Goal: Task Accomplishment & Management: Use online tool/utility

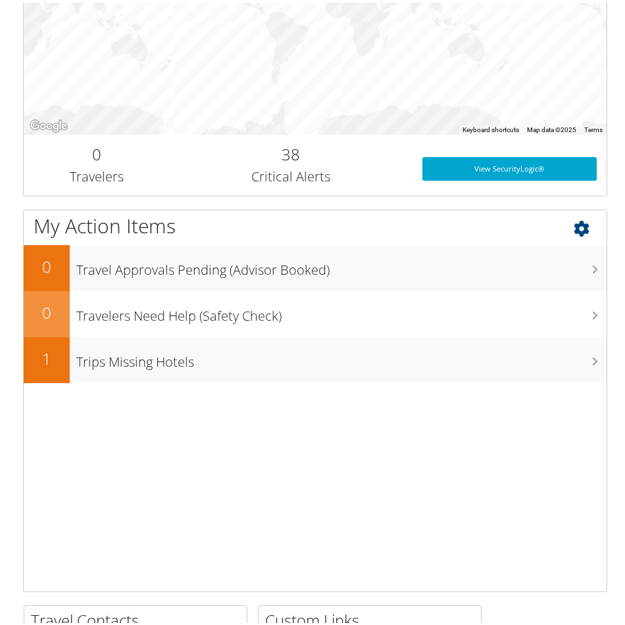
scroll to position [304, 0]
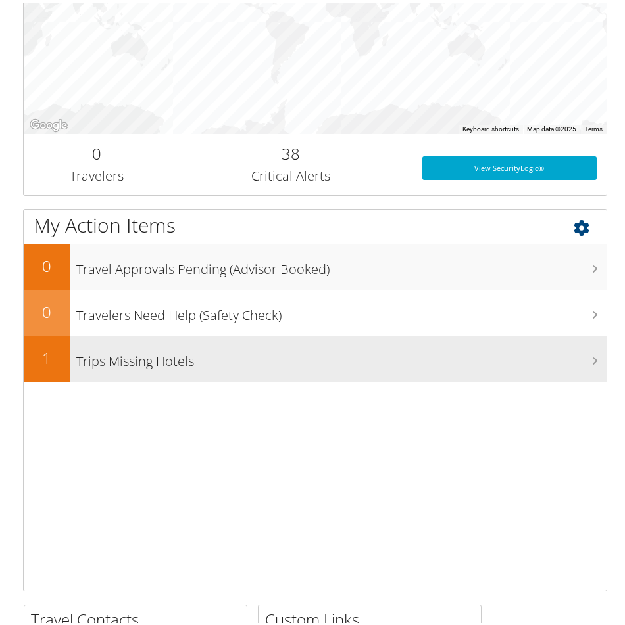
click at [422, 370] on div "Trips Missing Hotels" at bounding box center [338, 357] width 537 height 46
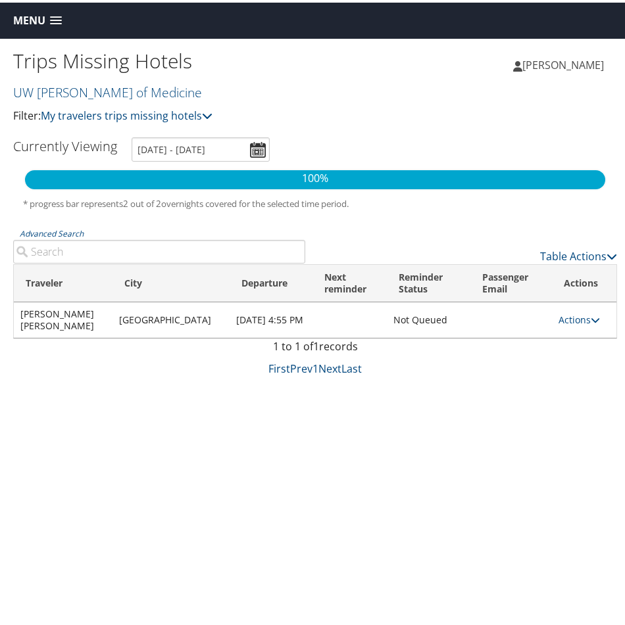
click at [578, 73] on link "[PERSON_NAME]" at bounding box center [565, 62] width 104 height 39
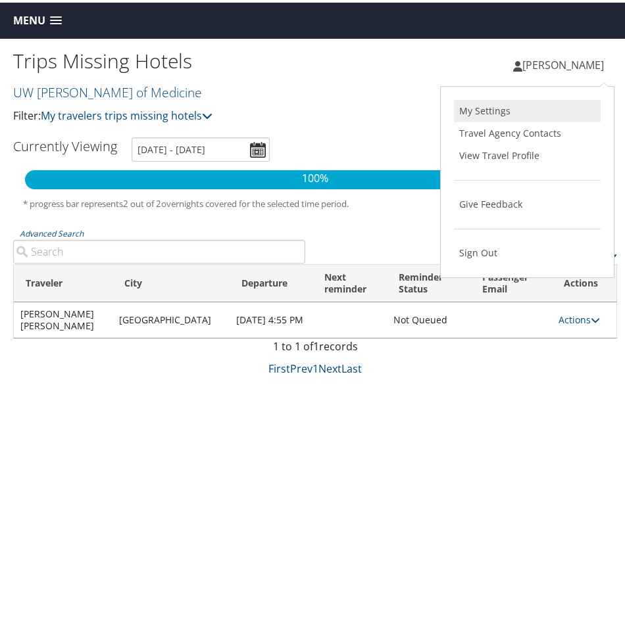
click at [492, 109] on link "My Settings" at bounding box center [527, 108] width 147 height 22
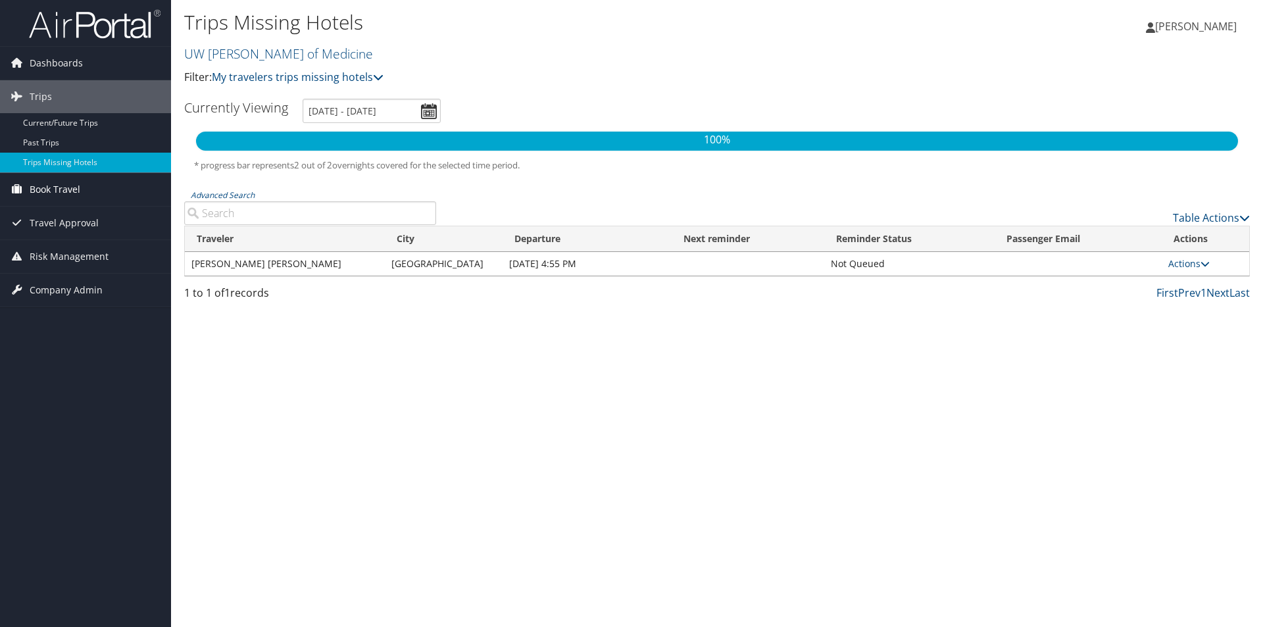
click at [70, 191] on span "Book Travel" at bounding box center [55, 189] width 51 height 33
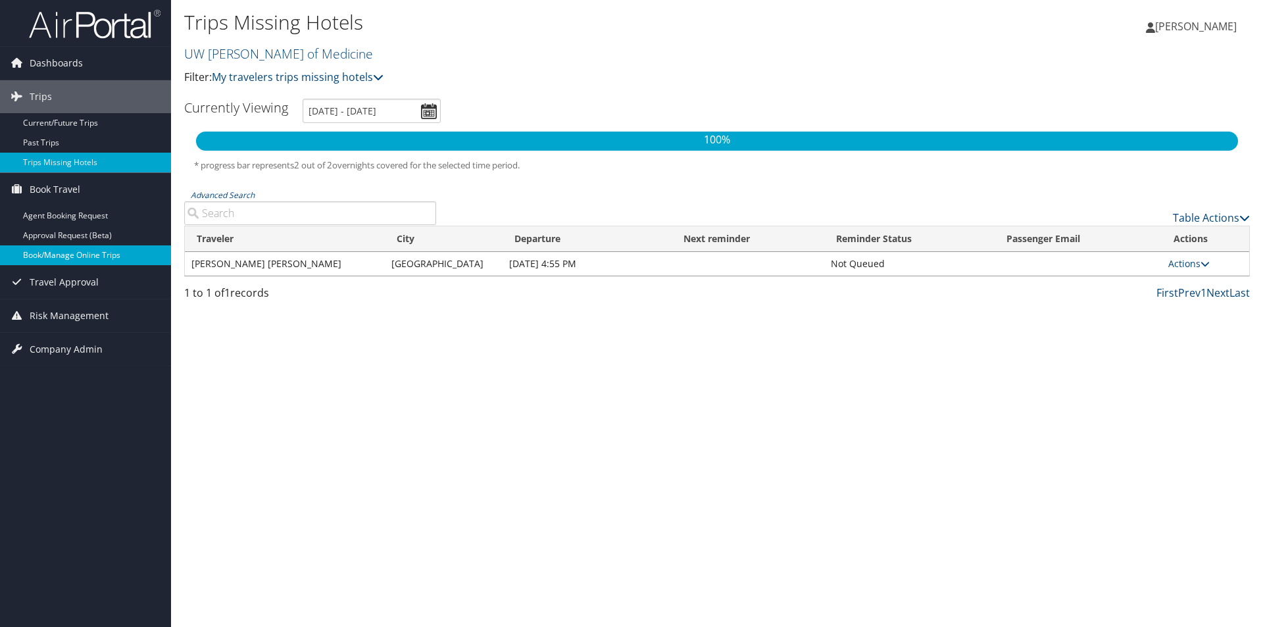
click at [93, 256] on link "Book/Manage Online Trips" at bounding box center [85, 255] width 171 height 20
